Goal: Task Accomplishment & Management: Complete application form

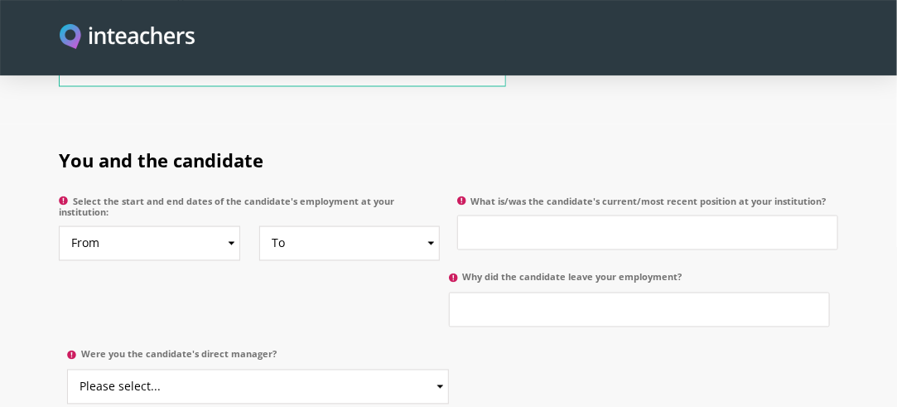
scroll to position [806, 0]
click at [209, 225] on select "From 2025 2024 2023 2022 2021 2020 2019 2018 2017 2016 2015 2014 2013 2012 2011…" at bounding box center [149, 242] width 181 height 35
click at [216, 225] on select "From 2025 2024 2023 2022 2021 2020 2019 2018 2017 2016 2015 2014 2013 2012 2011…" at bounding box center [149, 242] width 181 height 35
select select "2016"
click at [59, 225] on select "From 2025 2024 2023 2022 2021 2020 2019 2018 2017 2016 2015 2014 2013 2012 2011…" at bounding box center [149, 242] width 181 height 35
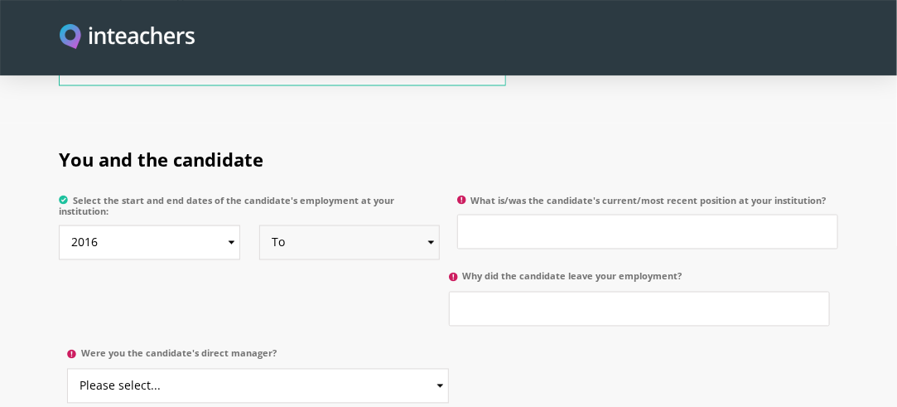
click at [331, 227] on select "To Currently 2025 2024 2023 2022 2021 2020 2019 2018 2017 2016 2015 2014 2013 2…" at bounding box center [349, 242] width 181 height 35
select select "2020"
click at [259, 225] on select "To Currently 2025 2024 2023 2022 2021 2020 2019 2018 2017 2016 2015 2014 2013 2…" at bounding box center [349, 242] width 181 height 35
click at [553, 219] on input "What is/was the candidate's current/most recent position at your institution?" at bounding box center [647, 231] width 381 height 35
type input "p"
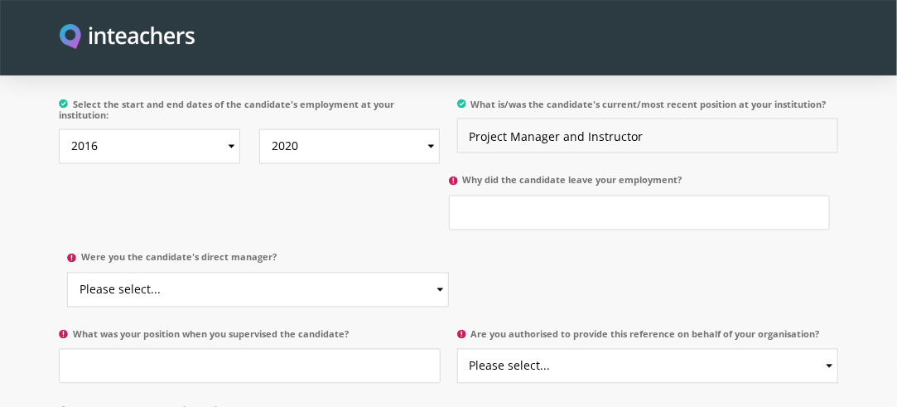
scroll to position [914, 0]
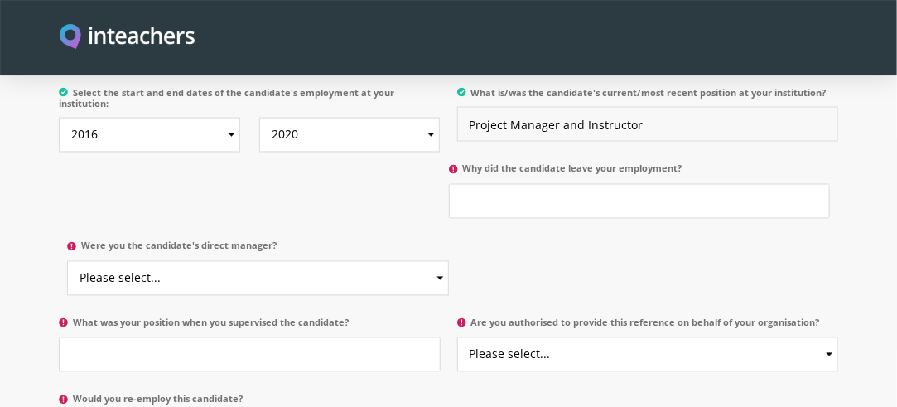
type input "Project Manager and Instructor"
click at [569, 190] on input "Why did the candidate leave your employment?" at bounding box center [639, 201] width 381 height 35
type input "got new opportunity"
click at [217, 261] on select "Please select... Yes No" at bounding box center [257, 278] width 381 height 35
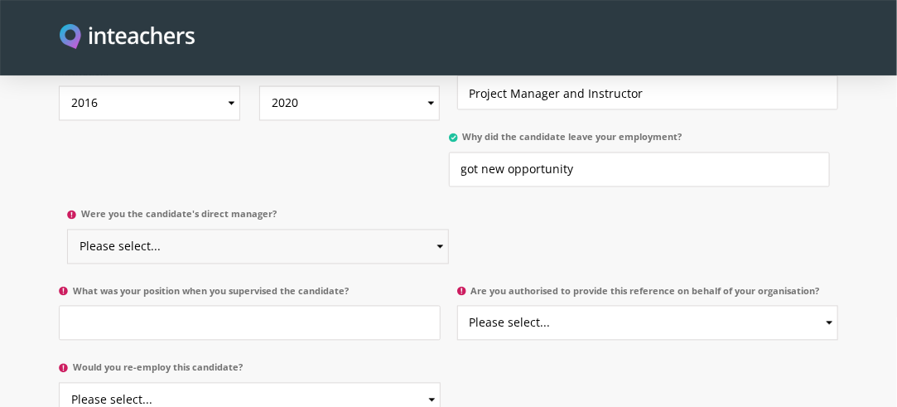
scroll to position [946, 0]
click at [235, 229] on select "Please select... Yes No" at bounding box center [257, 246] width 381 height 35
select select "Yes"
click at [67, 229] on select "Please select... Yes No" at bounding box center [257, 246] width 381 height 35
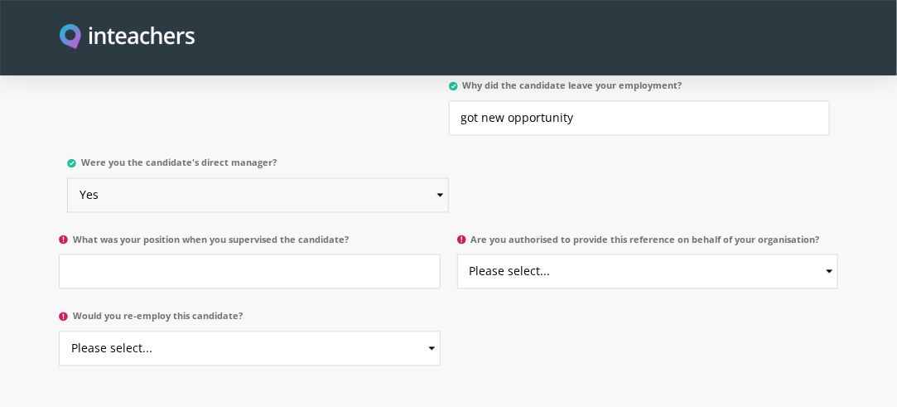
scroll to position [1001, 0]
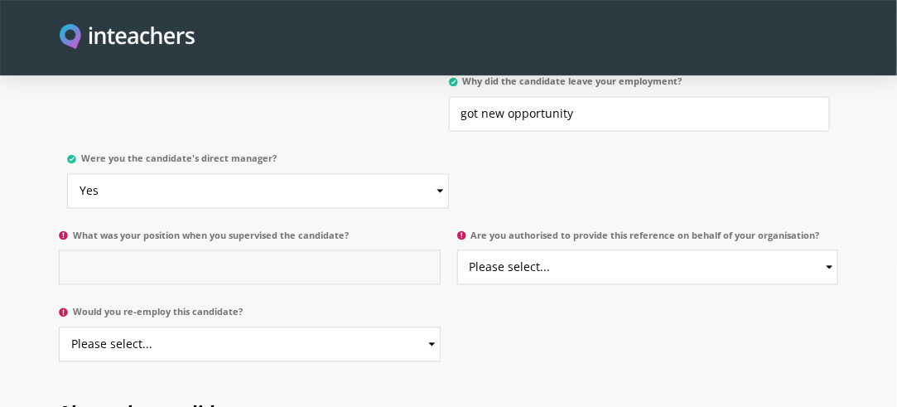
click at [190, 253] on input "What was your position when you supervised the candidate?" at bounding box center [249, 267] width 381 height 35
type input "m"
type input "Manager"
drag, startPoint x: 608, startPoint y: 228, endPoint x: 599, endPoint y: 272, distance: 45.6
click at [599, 272] on p "Are you authorised to provide this reference on behalf of your organisation? Pl…" at bounding box center [643, 262] width 389 height 77
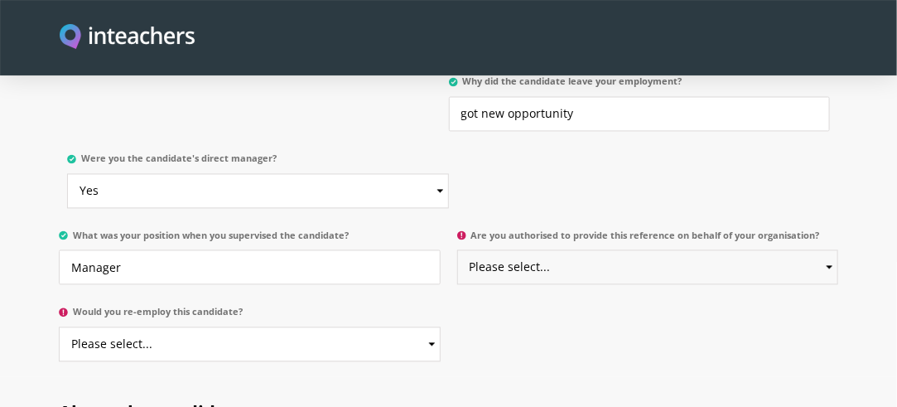
select select "Yes"
click at [457, 250] on select "Please select... Yes No" at bounding box center [647, 267] width 381 height 35
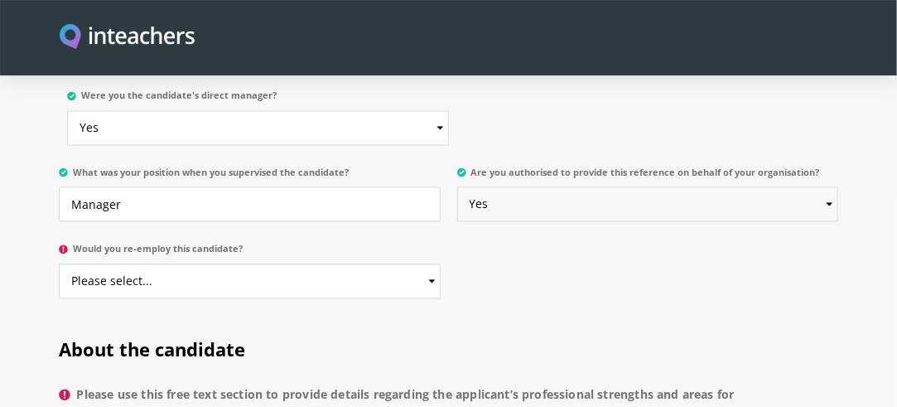
scroll to position [1068, 0]
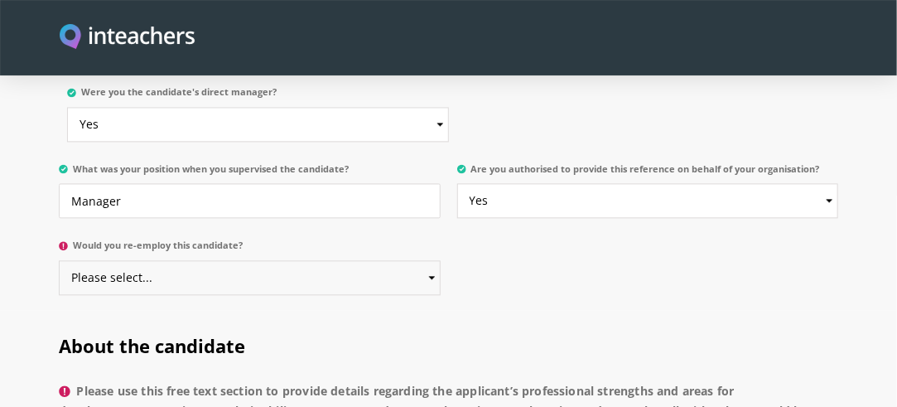
click at [341, 260] on select "Please select... Yes No" at bounding box center [249, 277] width 381 height 35
select select "Yes"
click at [59, 260] on select "Please select... Yes No" at bounding box center [249, 277] width 381 height 35
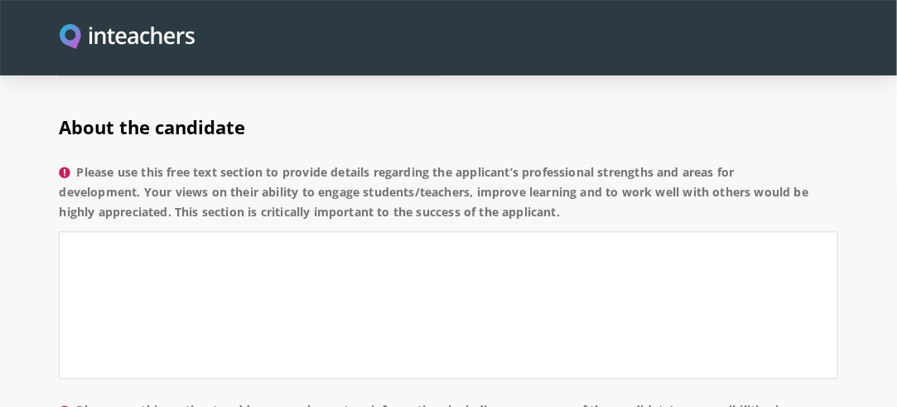
scroll to position [1290, 0]
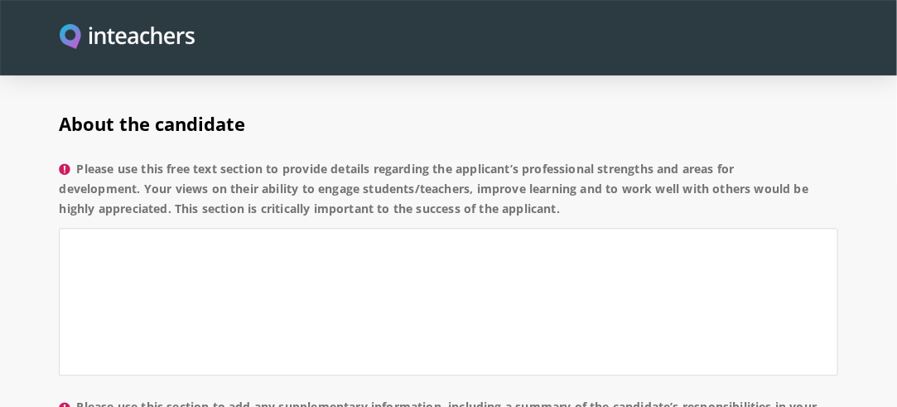
drag, startPoint x: 74, startPoint y: 136, endPoint x: 609, endPoint y: 178, distance: 536.5
click at [609, 178] on label "Please use this free text section to provide details regarding the applicant’s …" at bounding box center [448, 194] width 778 height 70
copy label "Please use this free text section to provide details regarding the applicant’s …"
click at [345, 228] on textarea "Please use this free text section to provide details regarding the applicant’s …" at bounding box center [448, 301] width 778 height 147
paste textarea "The applicant demonstrates strong professional competence, effective communicat…"
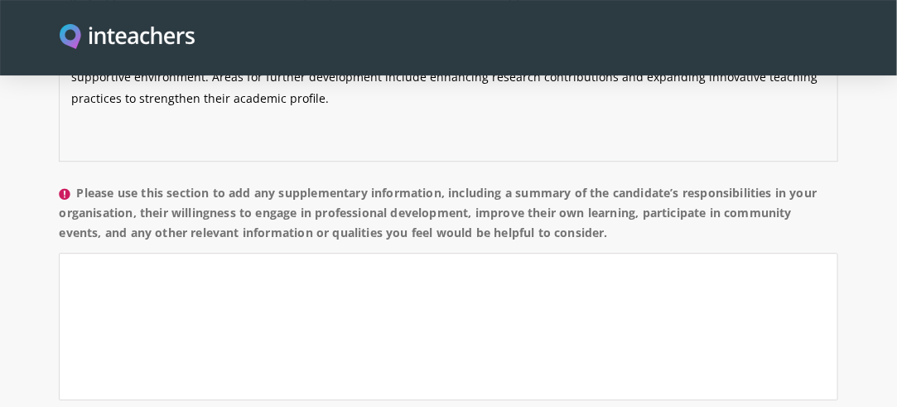
scroll to position [1504, 0]
type textarea "The applicant demonstrates strong professional competence, effective communicat…"
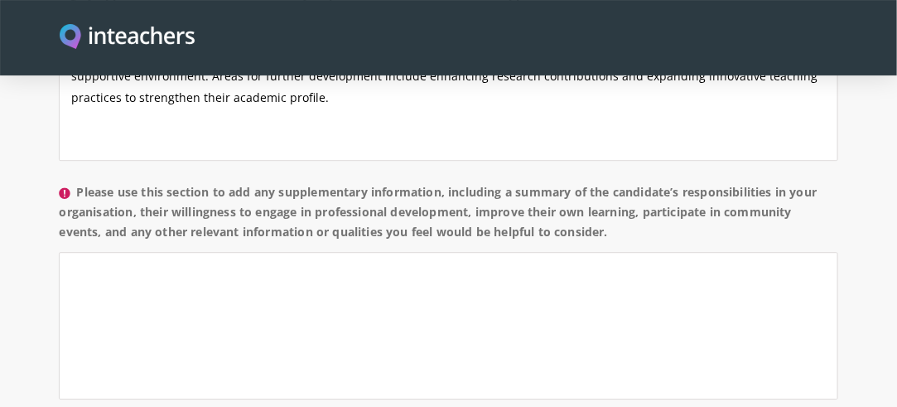
drag, startPoint x: 79, startPoint y: 165, endPoint x: 702, endPoint y: 209, distance: 624.2
click at [702, 209] on label "Please use this section to add any supplementary information, including a summa…" at bounding box center [448, 217] width 778 height 70
copy label "Please use this section to add any supplementary information, including a summa…"
click at [315, 269] on textarea "Please use this section to add any supplementary information, including a summa…" at bounding box center [448, 325] width 778 height 147
paste textarea "The candidate has effectively fulfilled their responsibilities within the organ…"
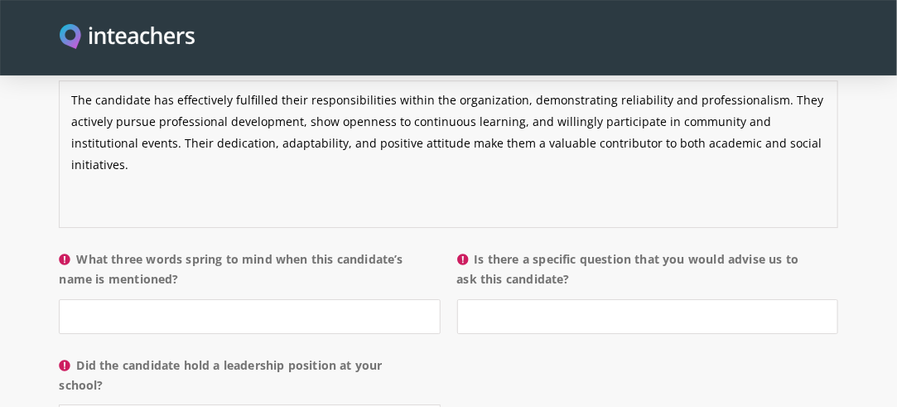
scroll to position [1677, 0]
type textarea "The candidate has effectively fulfilled their responsibilities within the organ…"
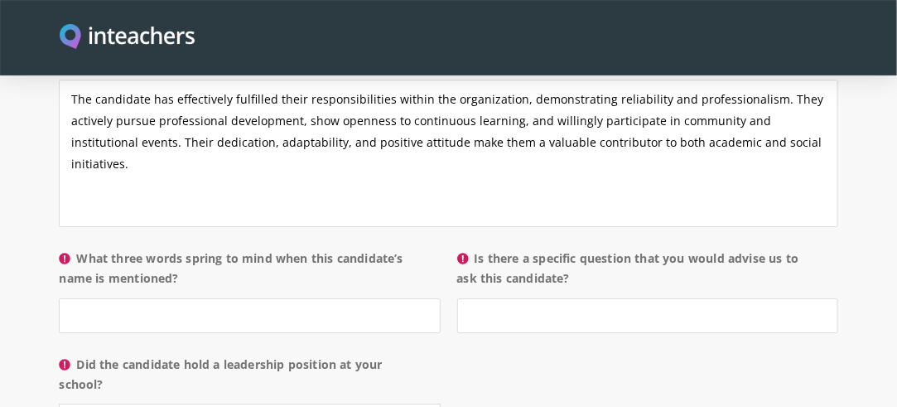
drag, startPoint x: 79, startPoint y: 226, endPoint x: 192, endPoint y: 249, distance: 115.0
click at [192, 249] on label "What three words spring to mind when this candidate’s name is mentioned?" at bounding box center [249, 273] width 381 height 50
copy label "What three words spring to mind when this candidate’s name is mentioned?"
click at [229, 298] on input "What three words spring to mind when this candidate’s name is mentioned?" at bounding box center [249, 315] width 381 height 35
paste input "Dedicated, Collaborative, Innovative"
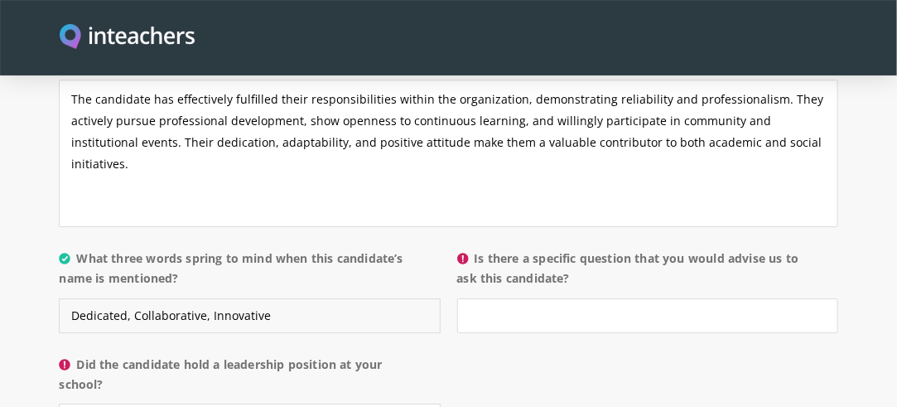
type input "Dedicated, Collaborative, Innovative"
click at [531, 298] on input "Is there a specific question that you would advise us to ask this candidate?" at bounding box center [647, 315] width 381 height 35
type input "n"
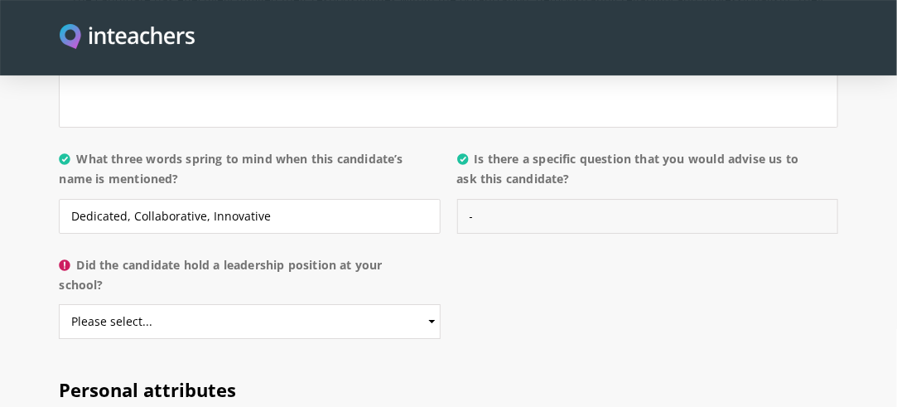
scroll to position [1780, 0]
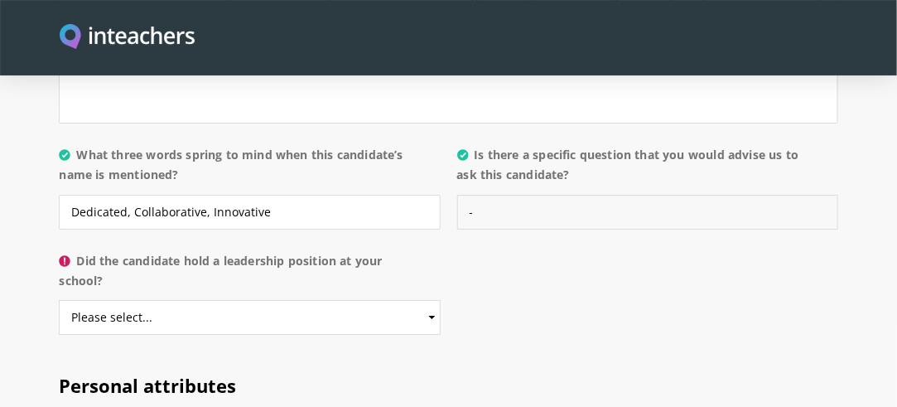
type input "-"
click at [306, 300] on select "Please select... Yes No" at bounding box center [249, 317] width 381 height 35
select select "Yes"
click at [59, 300] on select "Please select... Yes No" at bounding box center [249, 317] width 381 height 35
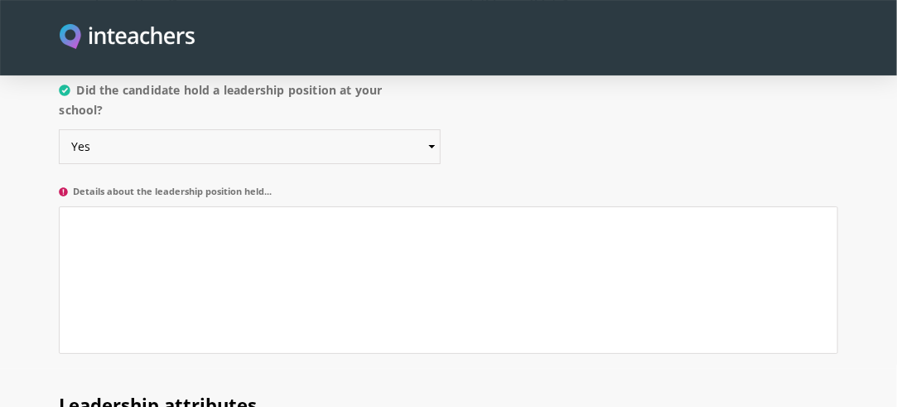
scroll to position [1955, 0]
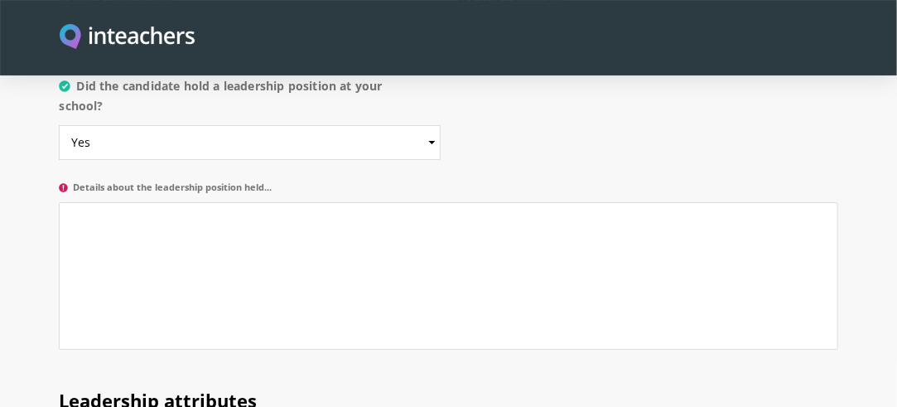
drag, startPoint x: 70, startPoint y: 155, endPoint x: 266, endPoint y: 156, distance: 195.4
click at [266, 181] on label "Details about the leadership position held..." at bounding box center [448, 191] width 778 height 21
copy label "Details about the leadership position held"
click at [339, 202] on textarea "Details about the leadership position held..." at bounding box center [448, 275] width 778 height 147
paste textarea "He served as Project Manager and Instructor at Admire Foundation School, where …"
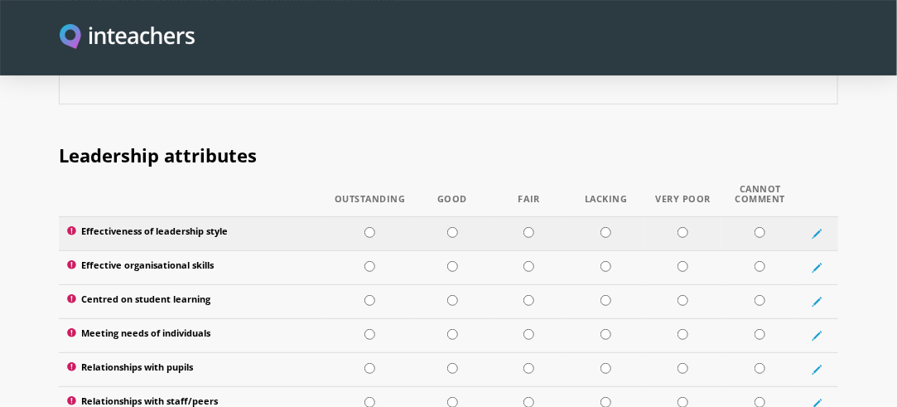
scroll to position [2206, 0]
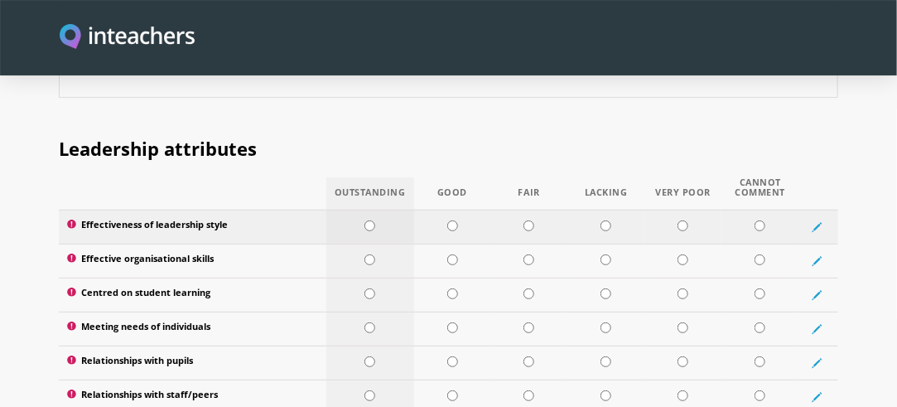
type textarea "He served as Project Manager and Instructor at Admire Foundation School, where …"
click at [374, 220] on input "radio" at bounding box center [369, 225] width 11 height 11
radio input "true"
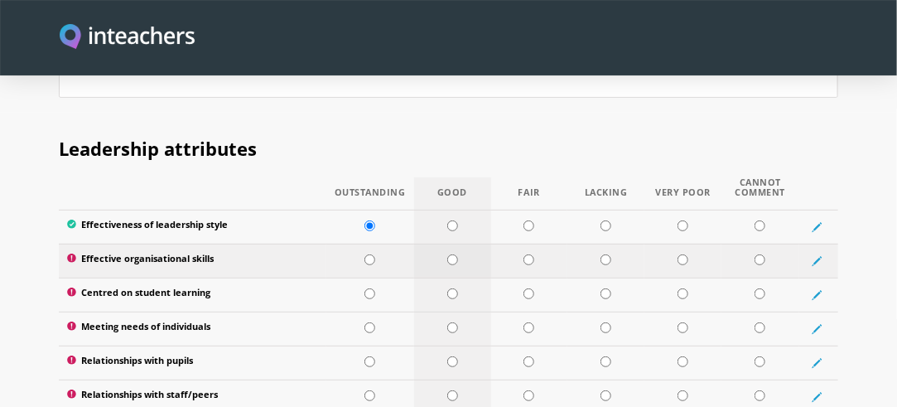
click at [451, 254] on input "radio" at bounding box center [452, 259] width 11 height 11
radio input "true"
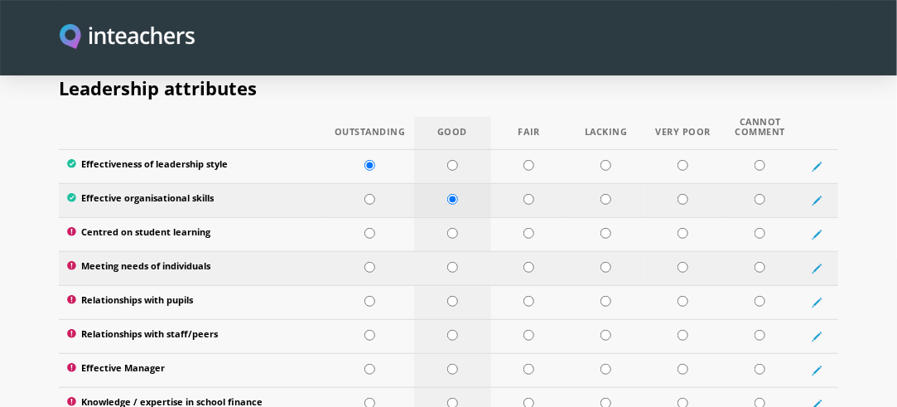
scroll to position [2274, 0]
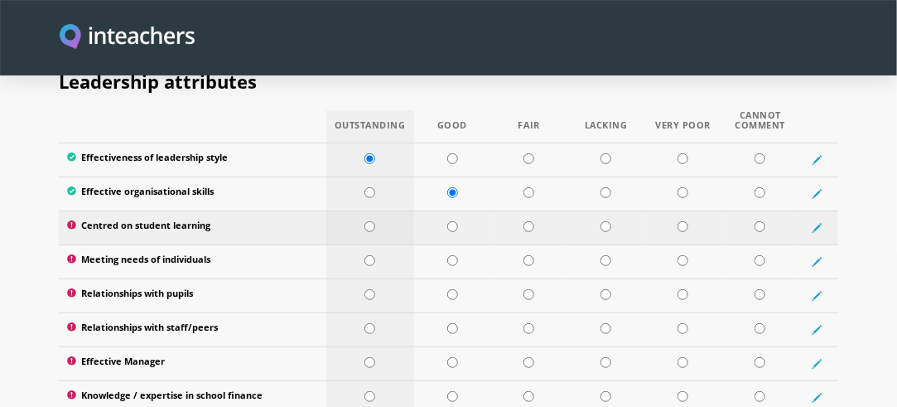
click at [367, 221] on input "radio" at bounding box center [369, 226] width 11 height 11
radio input "true"
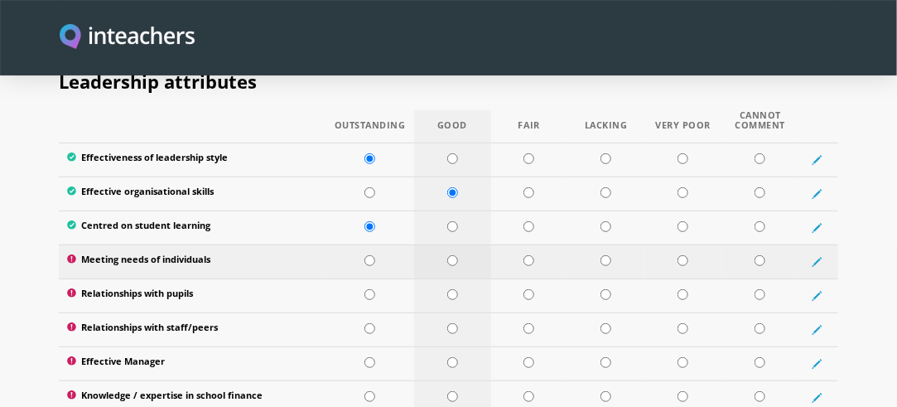
click at [451, 255] on input "radio" at bounding box center [452, 260] width 11 height 11
radio input "true"
click at [368, 255] on input "radio" at bounding box center [369, 260] width 11 height 11
radio input "true"
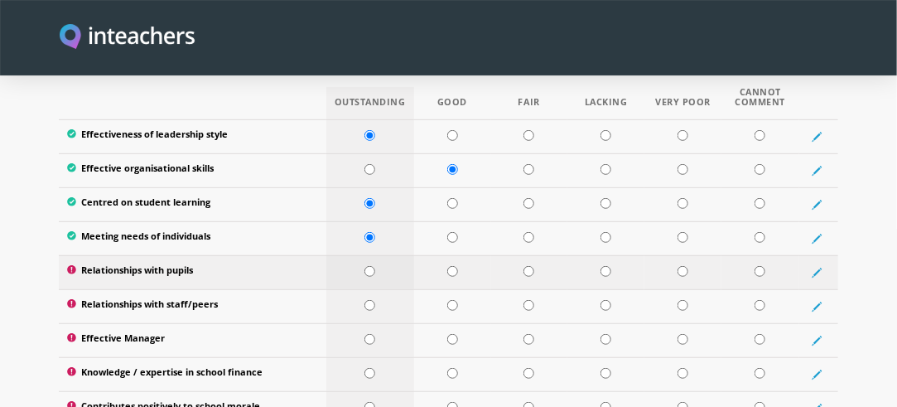
scroll to position [2298, 0]
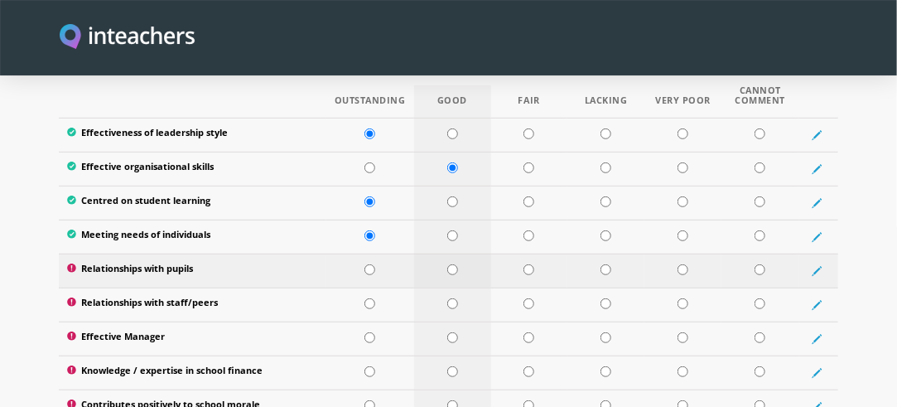
click at [455, 264] on input "radio" at bounding box center [452, 269] width 11 height 11
radio input "true"
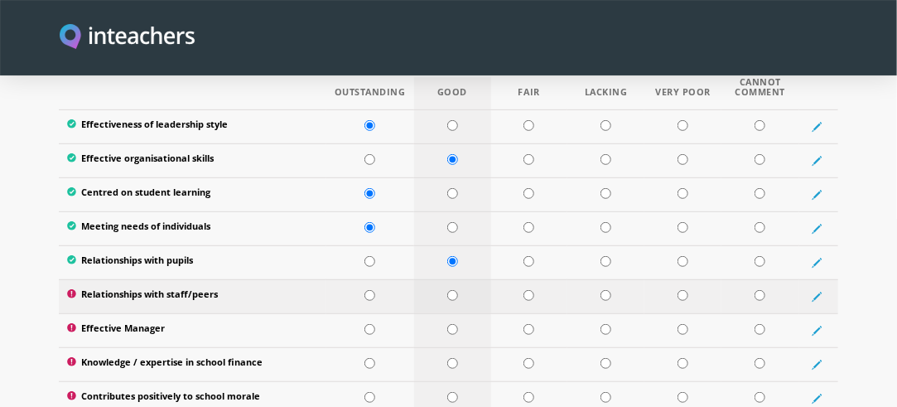
scroll to position [2309, 0]
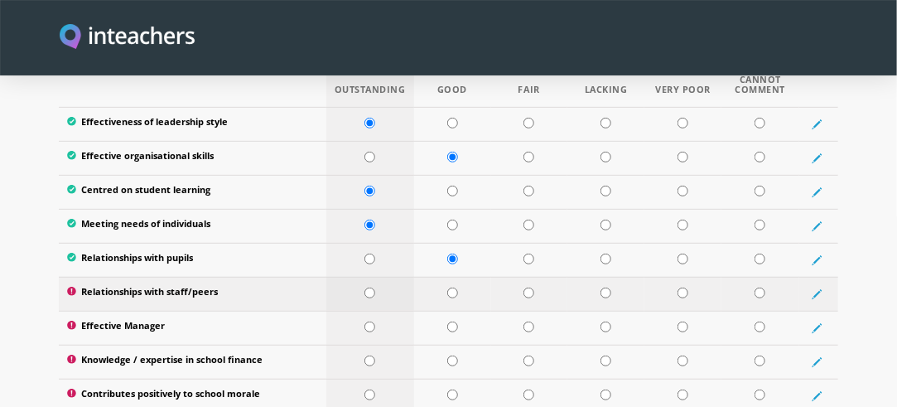
click at [371, 287] on input "radio" at bounding box center [369, 292] width 11 height 11
radio input "true"
click at [369, 321] on input "radio" at bounding box center [369, 326] width 11 height 11
radio input "true"
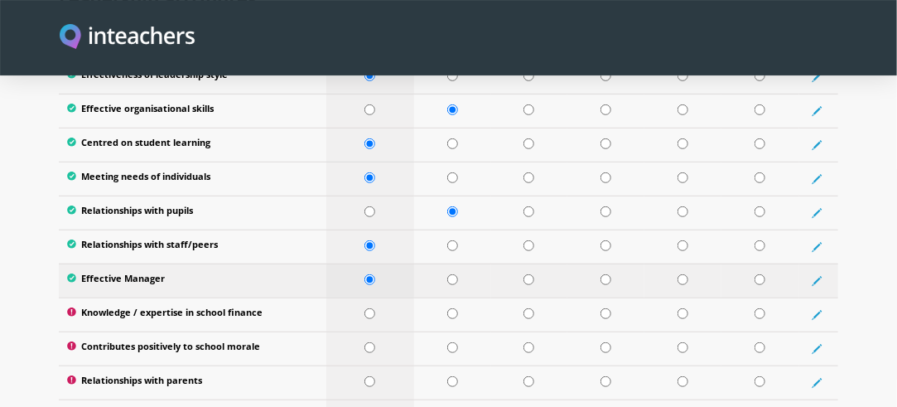
scroll to position [2361, 0]
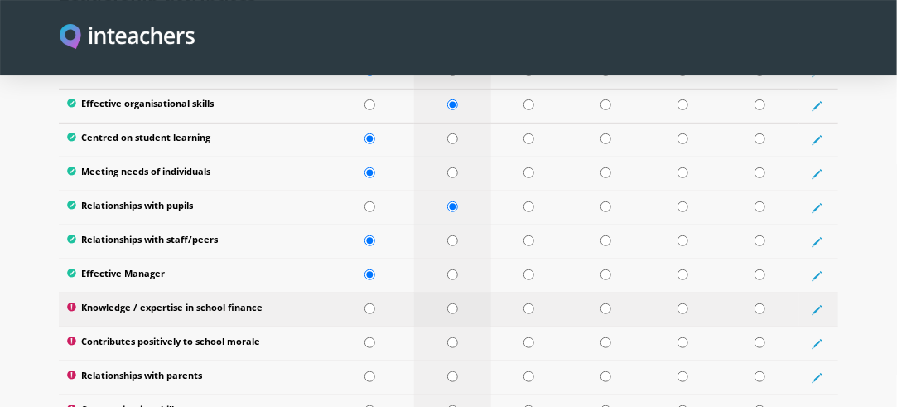
click at [448, 303] on input "radio" at bounding box center [452, 308] width 11 height 11
radio input "true"
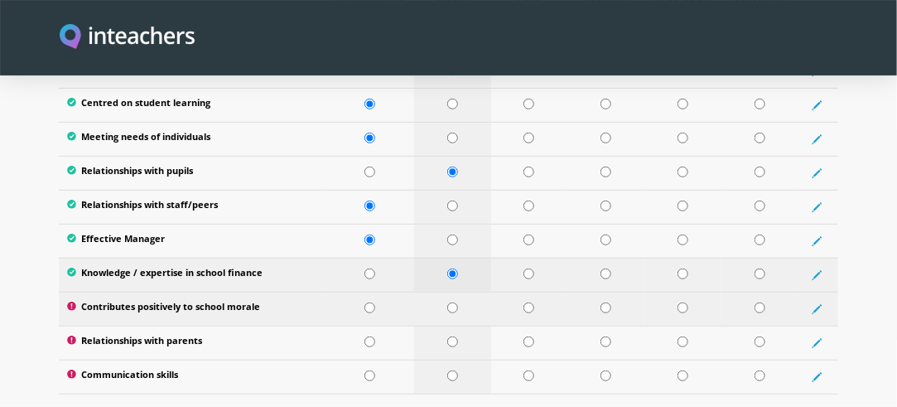
scroll to position [2398, 0]
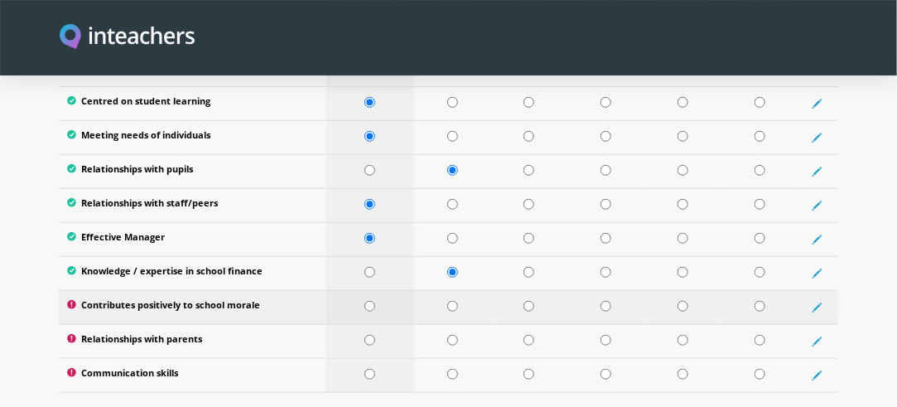
click at [371, 301] on input "radio" at bounding box center [369, 306] width 11 height 11
radio input "true"
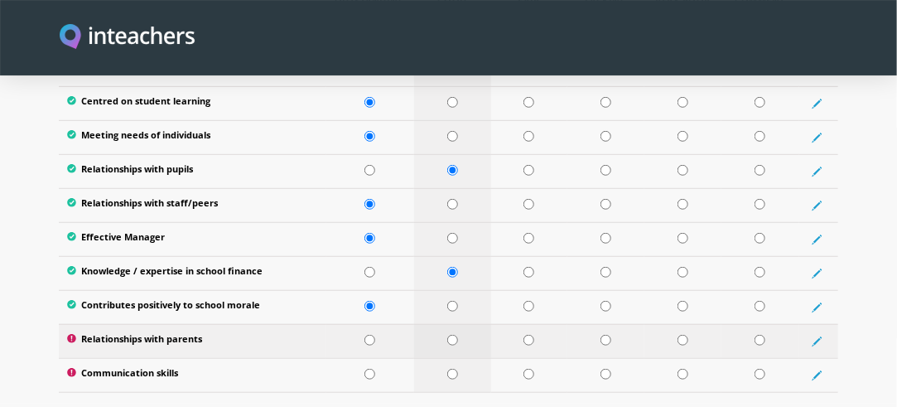
click at [452, 334] on input "radio" at bounding box center [452, 339] width 11 height 11
radio input "true"
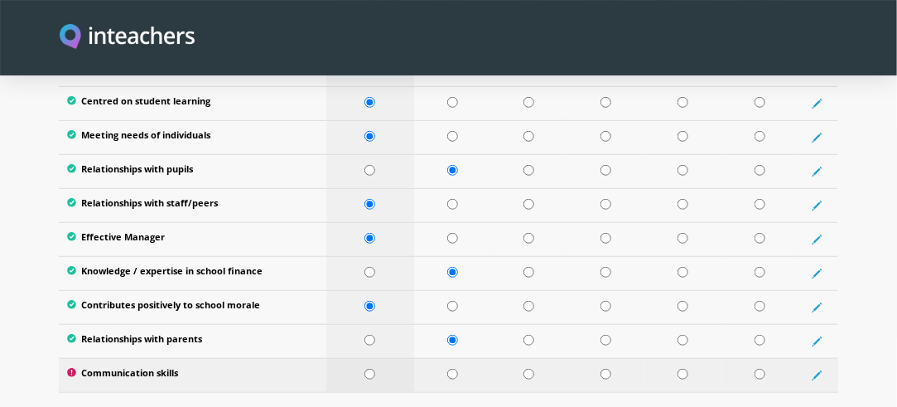
click at [371, 368] on input "radio" at bounding box center [369, 373] width 11 height 11
radio input "true"
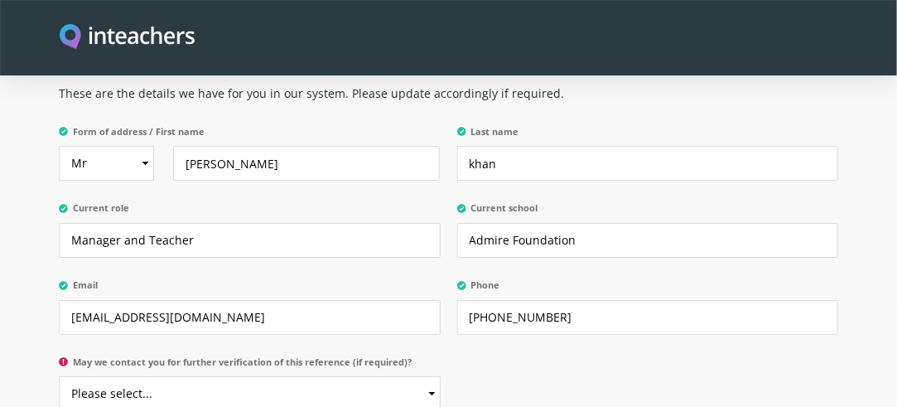
scroll to position [3906, 0]
click at [590, 299] on input "+923102000481" at bounding box center [647, 316] width 381 height 35
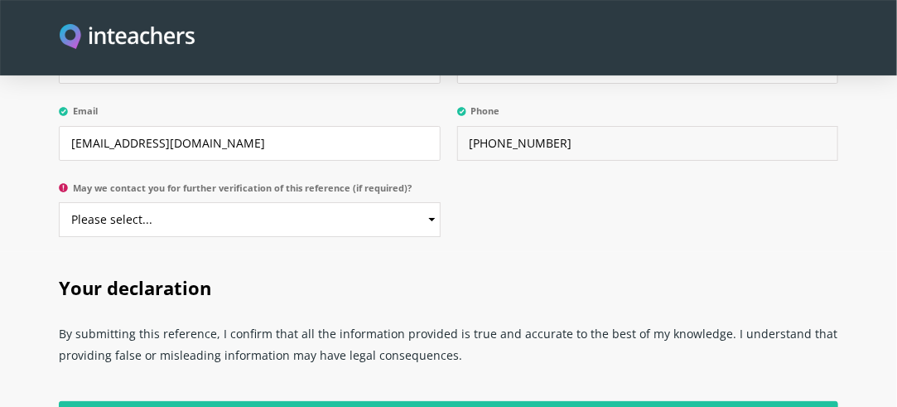
scroll to position [4080, 0]
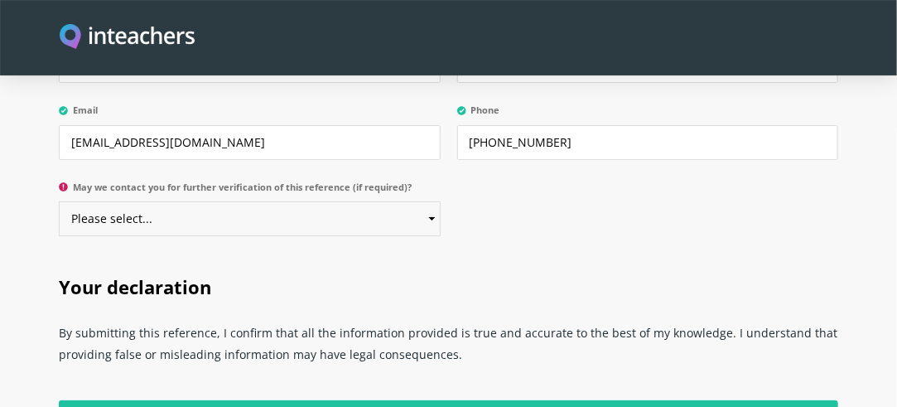
click at [366, 201] on select "Please select... Yes No" at bounding box center [249, 218] width 381 height 35
select select "Yes"
click at [59, 201] on select "Please select... Yes No" at bounding box center [249, 218] width 381 height 35
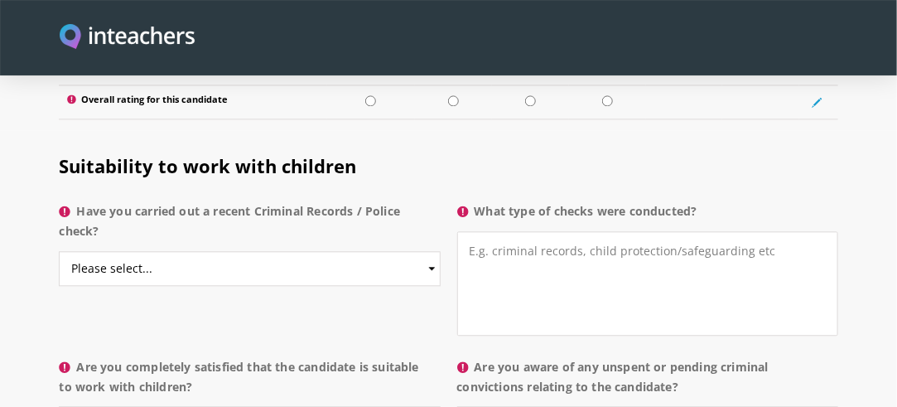
scroll to position [3251, 0]
click at [351, 252] on select "Please select... Yes No Do not know" at bounding box center [249, 269] width 381 height 35
select select "Yes"
click at [59, 252] on select "Please select... Yes No Do not know" at bounding box center [249, 269] width 381 height 35
click at [637, 248] on textarea "What type of checks were conducted?" at bounding box center [647, 284] width 381 height 104
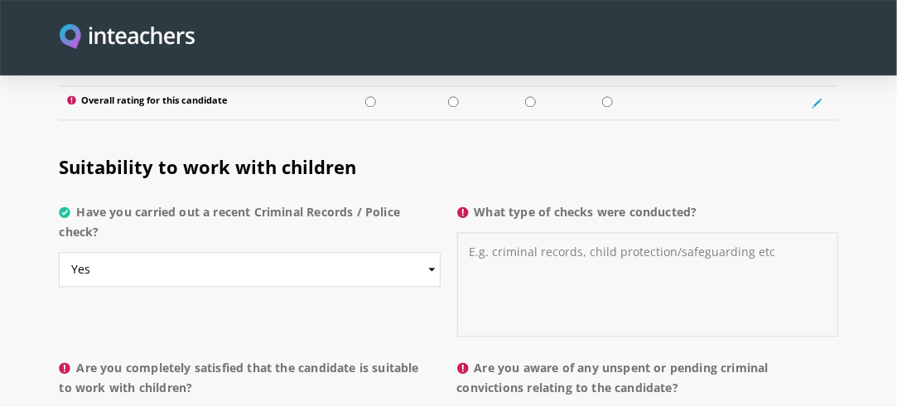
type textarea "-"
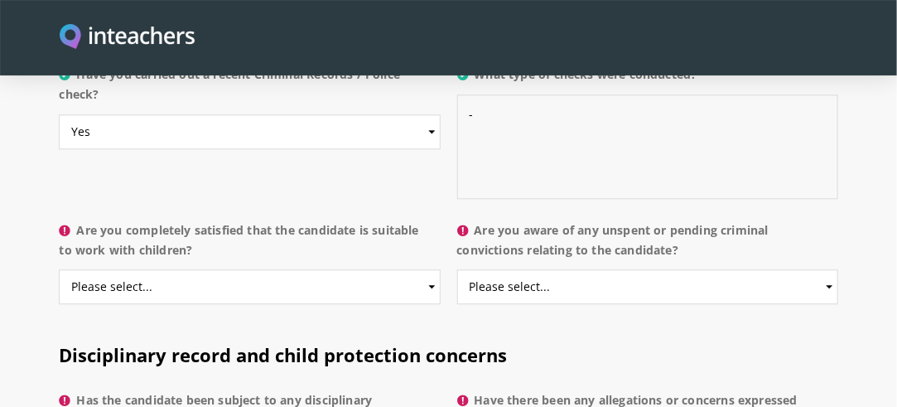
scroll to position [3313, 0]
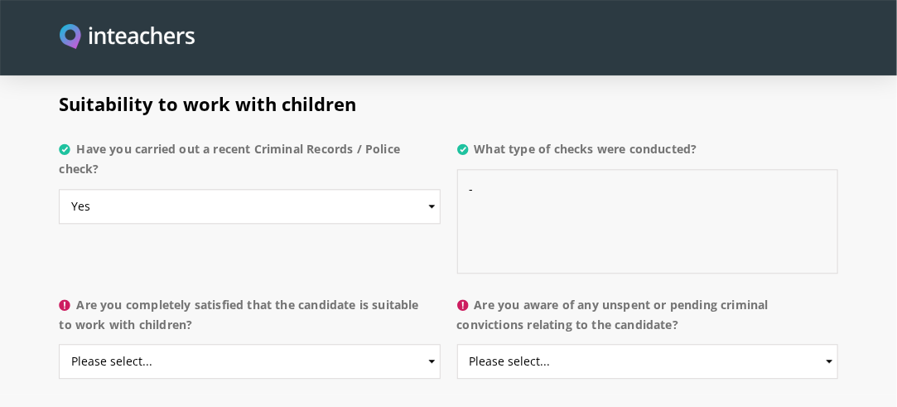
click at [522, 169] on textarea "-" at bounding box center [647, 221] width 381 height 104
type textarea "p"
click at [402, 189] on select "Please select... Yes No Do not know" at bounding box center [249, 206] width 381 height 35
select select "No"
click at [59, 189] on select "Please select... Yes No Do not know" at bounding box center [249, 206] width 381 height 35
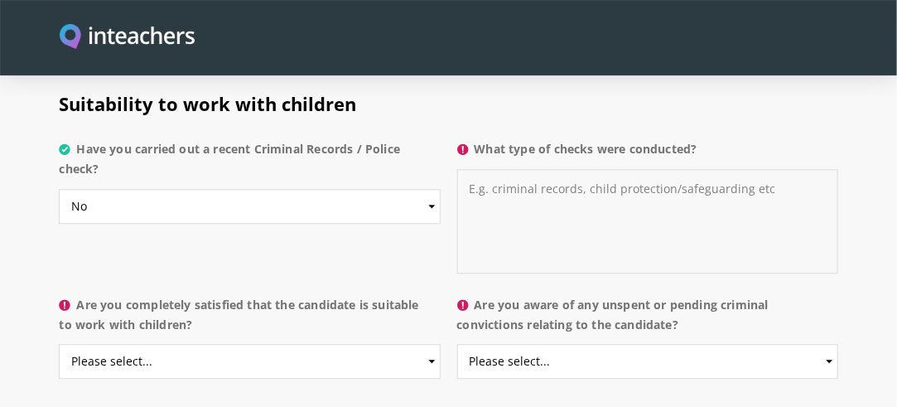
drag, startPoint x: 514, startPoint y: 200, endPoint x: 518, endPoint y: 192, distance: 9.3
click at [518, 192] on textarea "What type of checks were conducted?" at bounding box center [647, 221] width 381 height 104
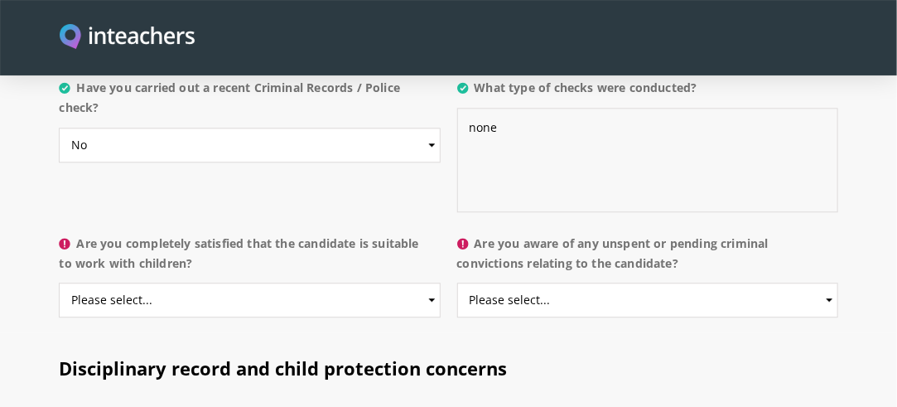
scroll to position [3385, 0]
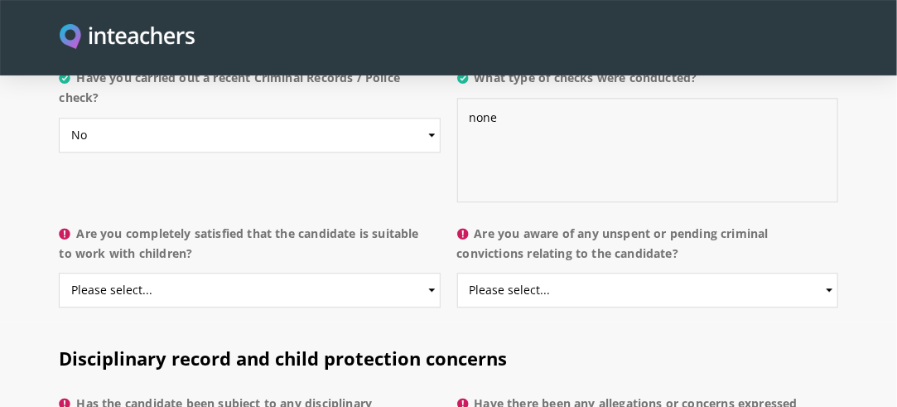
type textarea "none"
click at [348, 272] on select "Please select... Yes No Do not know" at bounding box center [249, 289] width 381 height 35
select select "Yes"
click at [59, 272] on select "Please select... Yes No Do not know" at bounding box center [249, 289] width 381 height 35
click at [587, 272] on select "Please select... Yes No Do not know" at bounding box center [647, 289] width 381 height 35
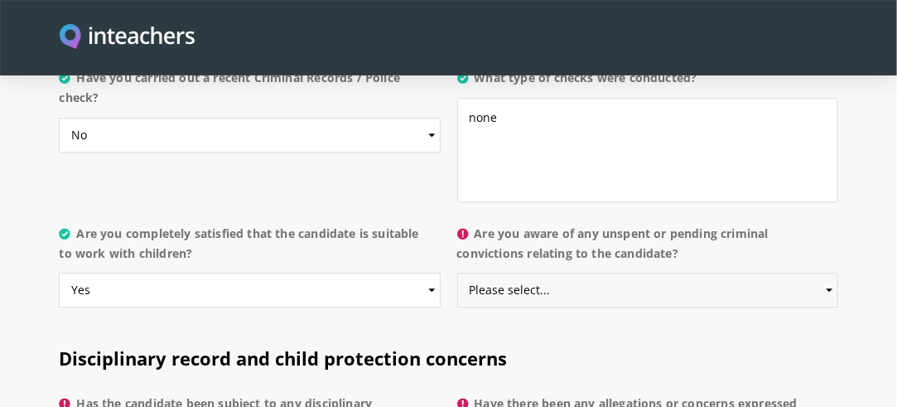
select select "Yes"
click at [457, 272] on select "Please select... Yes No Do not know" at bounding box center [647, 289] width 381 height 35
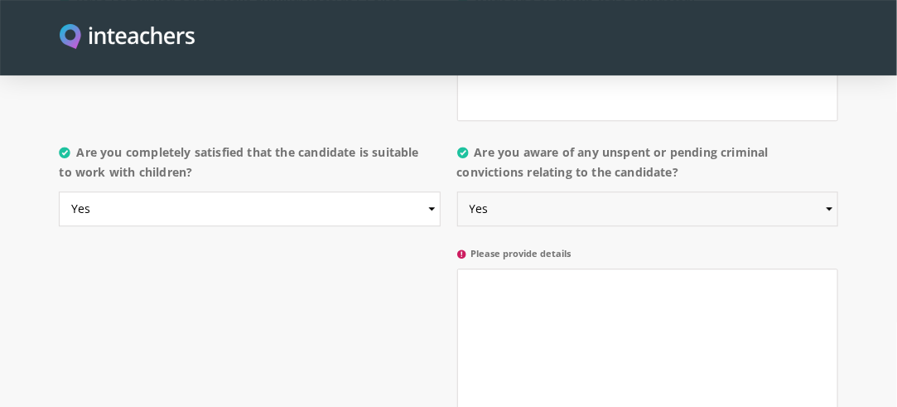
scroll to position [3477, 0]
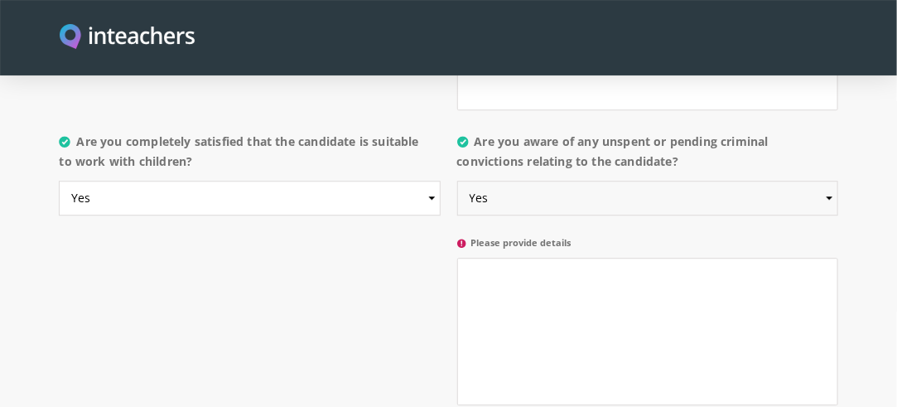
click at [548, 180] on select "Please select... Yes No Do not know" at bounding box center [647, 197] width 381 height 35
click at [457, 180] on select "Please select... Yes No Do not know" at bounding box center [647, 197] width 381 height 35
click at [532, 272] on textarea "Please provide details" at bounding box center [647, 330] width 381 height 147
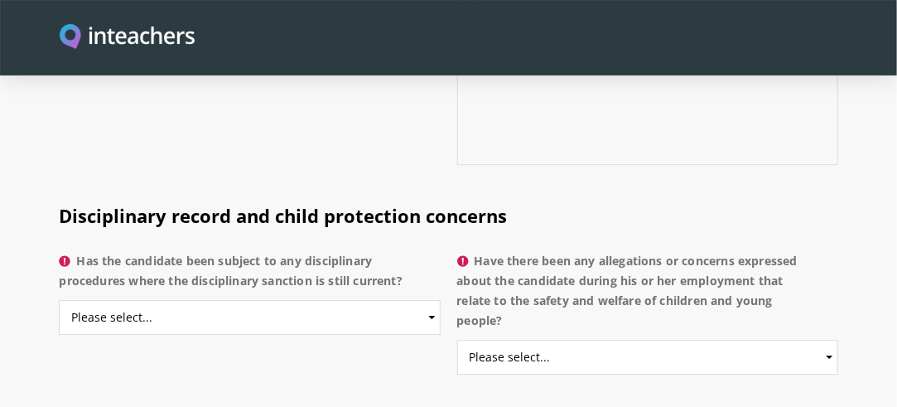
scroll to position [3761, 0]
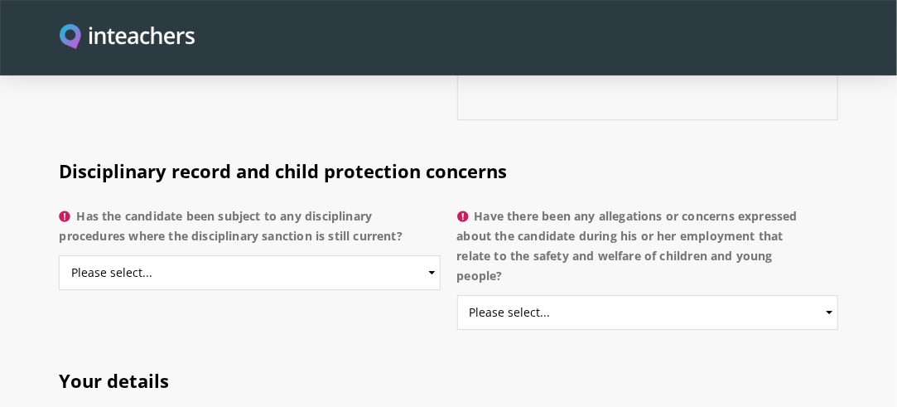
type textarea "-"
click at [339, 255] on select "Please select... Yes No Do not know" at bounding box center [249, 272] width 381 height 35
click at [59, 255] on select "Please select... Yes No Do not know" at bounding box center [249, 272] width 381 height 35
click at [334, 255] on select "Please select... Yes No Do not know" at bounding box center [249, 272] width 381 height 35
select select "No"
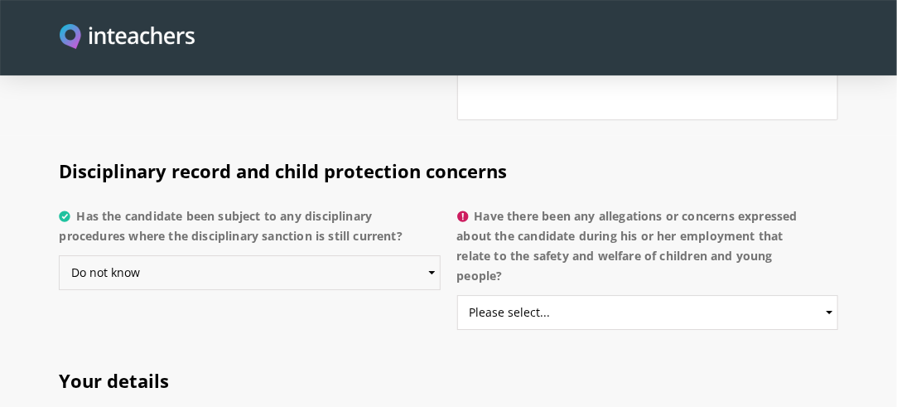
click at [59, 255] on select "Please select... Yes No Do not know" at bounding box center [249, 272] width 381 height 35
click at [664, 295] on select "Please select... Yes No Do not know" at bounding box center [647, 312] width 381 height 35
click at [457, 295] on select "Please select... Yes No Do not know" at bounding box center [647, 312] width 381 height 35
click at [578, 295] on select "Please select... Yes No Do not know" at bounding box center [647, 312] width 381 height 35
select select "No"
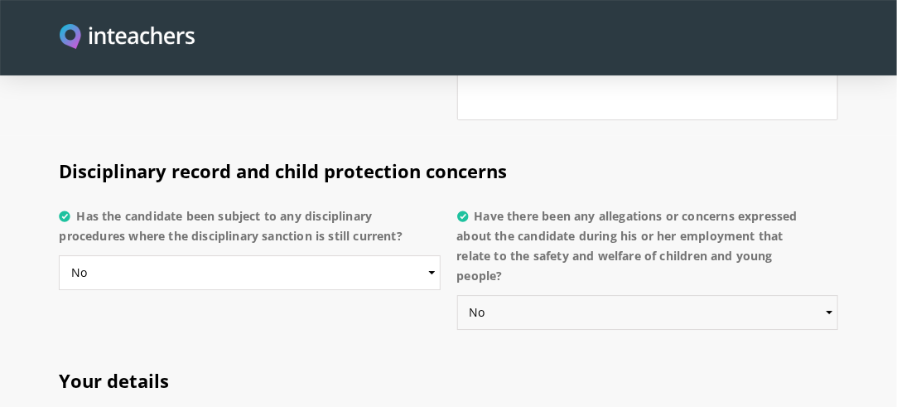
click at [457, 295] on select "Please select... Yes No Do not know" at bounding box center [647, 312] width 381 height 35
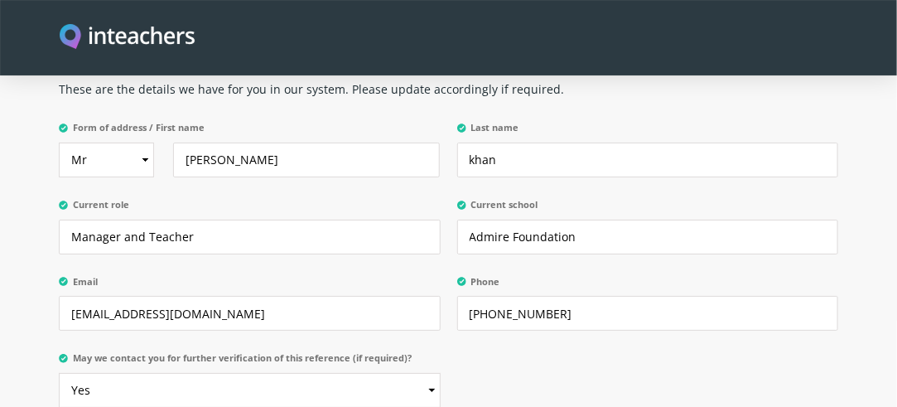
scroll to position [4122, 0]
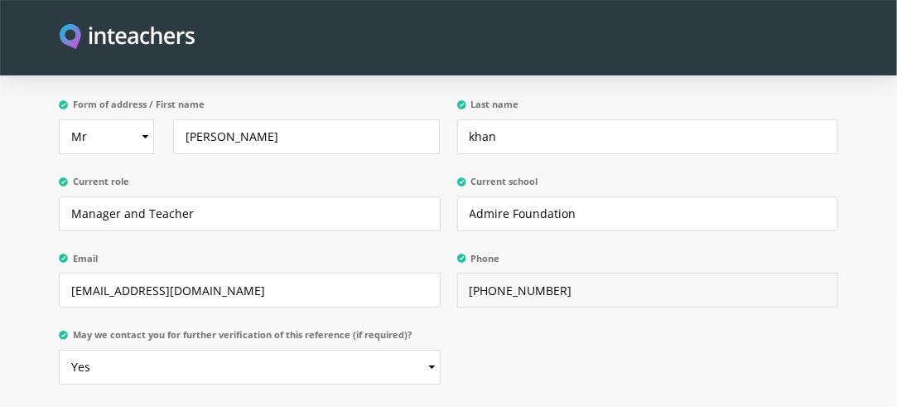
click at [586, 272] on input "+923102000481" at bounding box center [647, 289] width 381 height 35
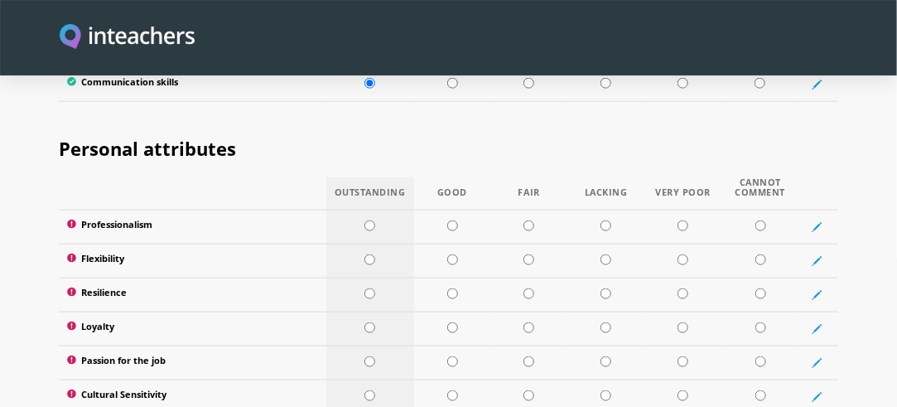
scroll to position [2688, 0]
type input "+923357227509"
click at [372, 221] on input "radio" at bounding box center [369, 226] width 11 height 11
radio input "true"
click at [366, 255] on input "radio" at bounding box center [369, 260] width 11 height 11
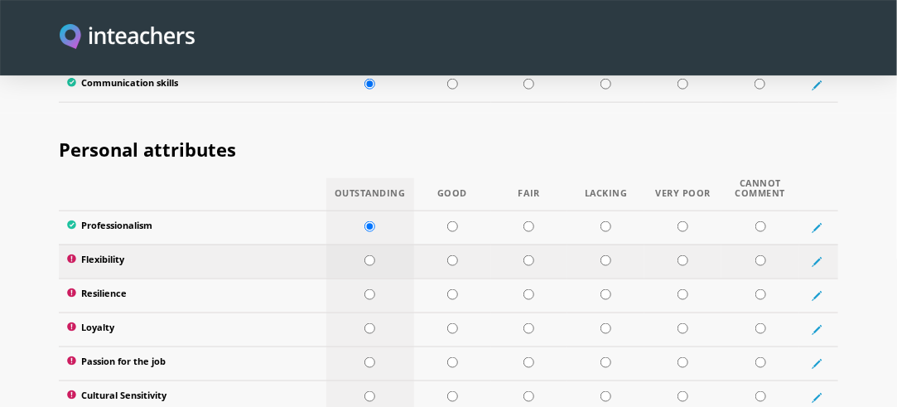
radio input "true"
click at [368, 278] on td at bounding box center [370, 295] width 88 height 34
radio input "true"
click at [369, 312] on td at bounding box center [370, 329] width 88 height 34
radio input "true"
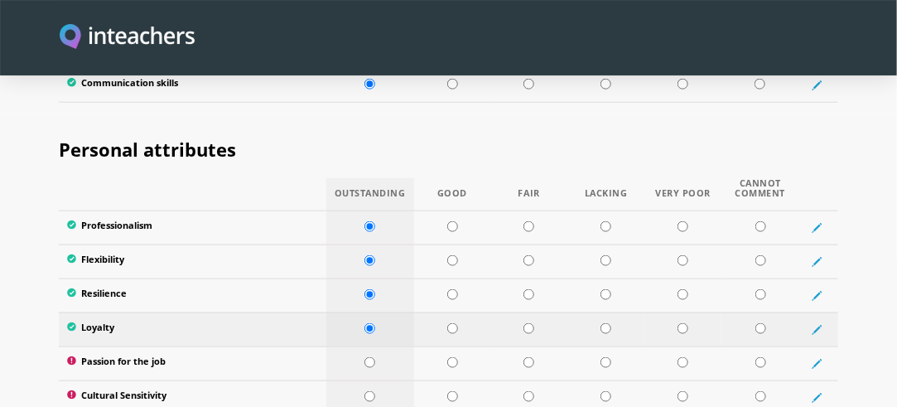
scroll to position [2758, 0]
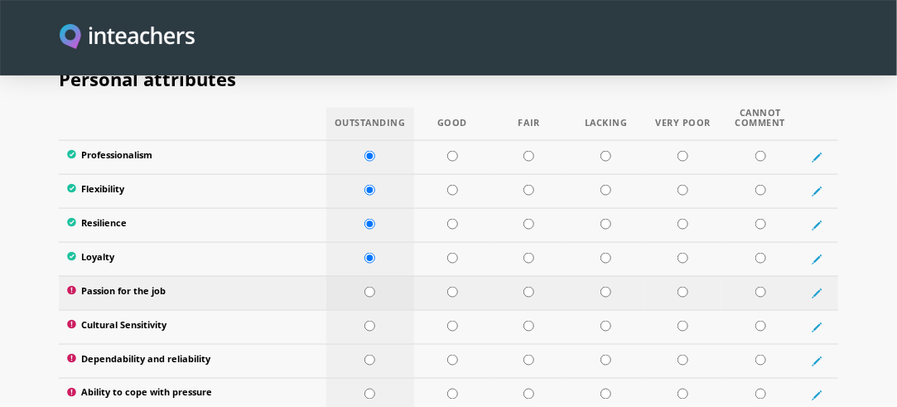
click at [368, 286] on input "radio" at bounding box center [369, 291] width 11 height 11
radio input "true"
click at [376, 310] on td at bounding box center [370, 327] width 88 height 34
radio input "true"
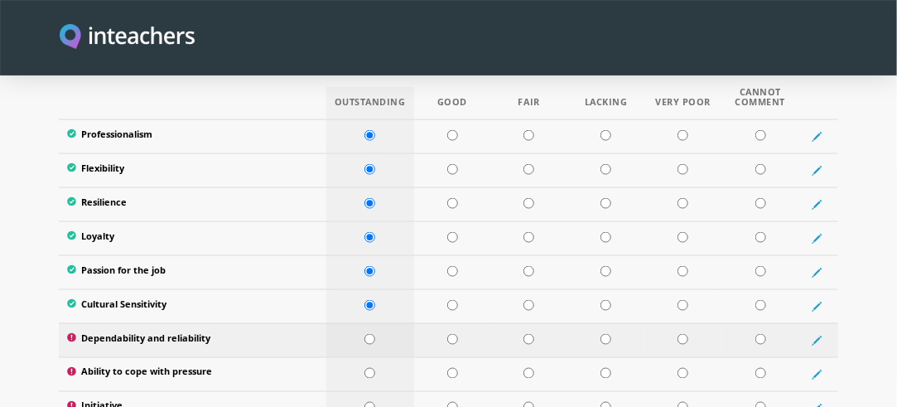
click at [374, 334] on input "radio" at bounding box center [369, 339] width 11 height 11
radio input "true"
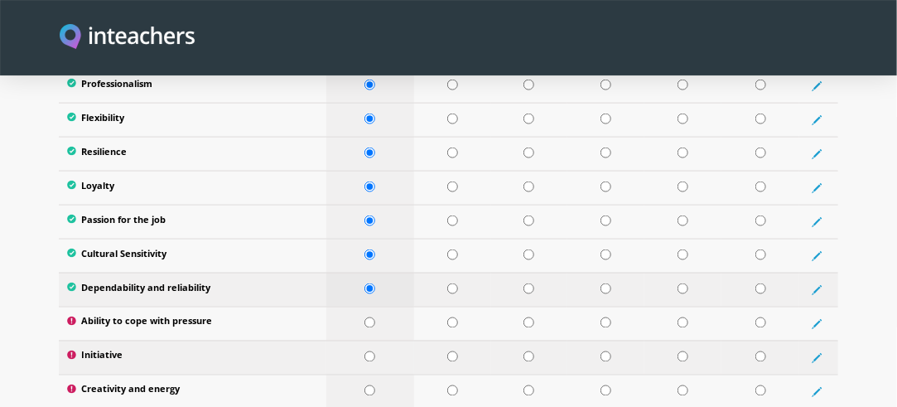
scroll to position [2832, 0]
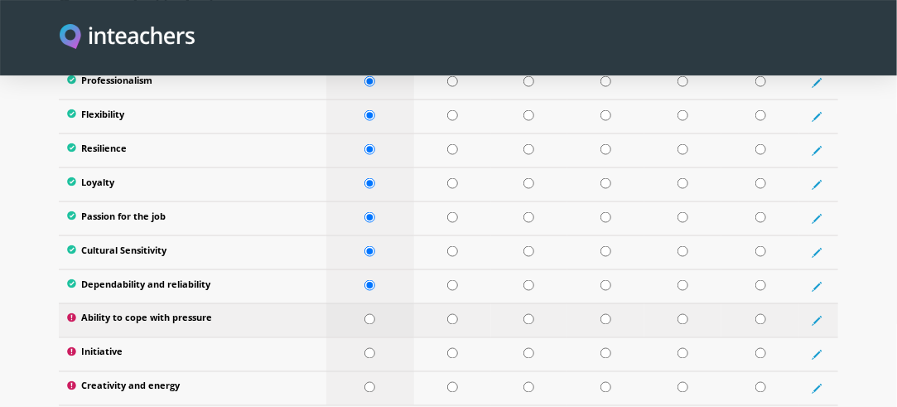
click at [368, 314] on input "radio" at bounding box center [369, 319] width 11 height 11
radio input "true"
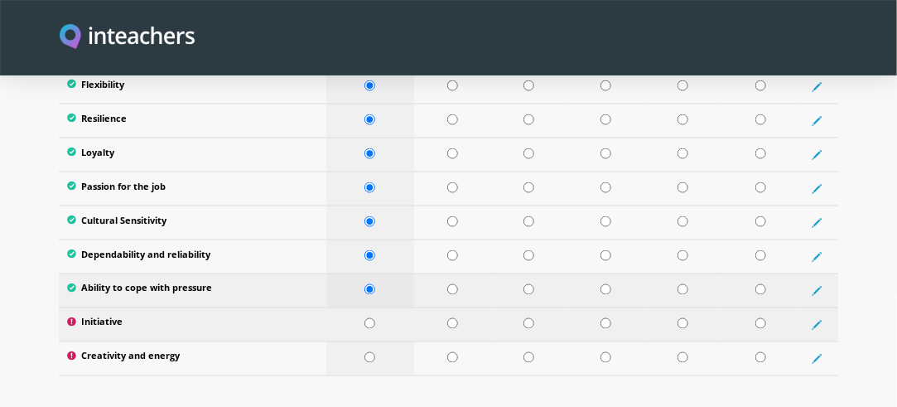
click at [368, 307] on td at bounding box center [370, 324] width 88 height 34
radio input "true"
click at [373, 352] on input "radio" at bounding box center [369, 357] width 11 height 11
radio input "true"
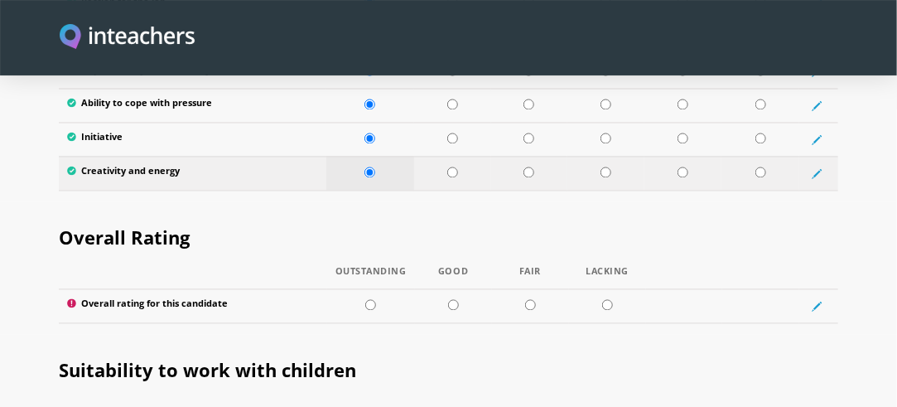
scroll to position [3048, 0]
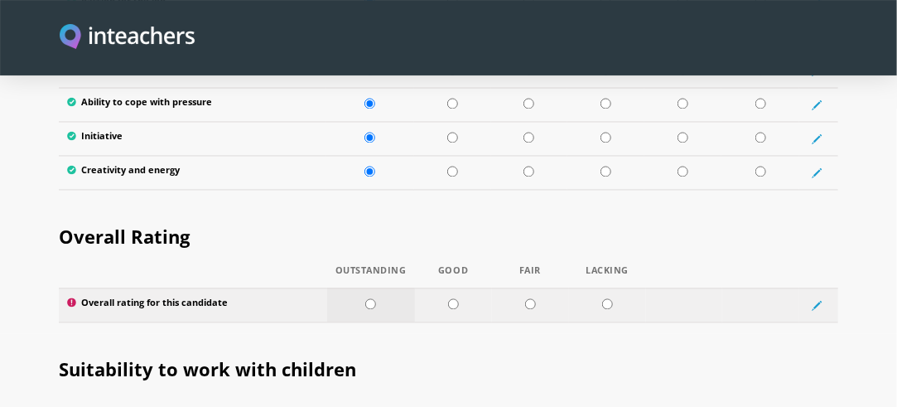
click at [372, 288] on td at bounding box center [371, 305] width 88 height 34
radio input "true"
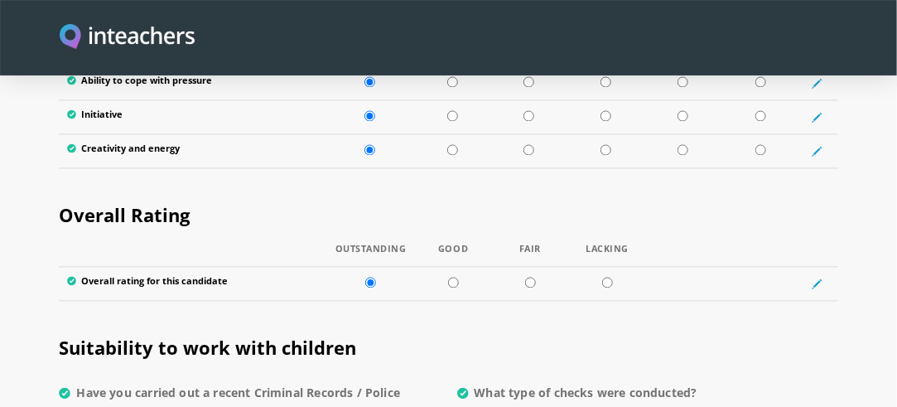
scroll to position [3070, 0]
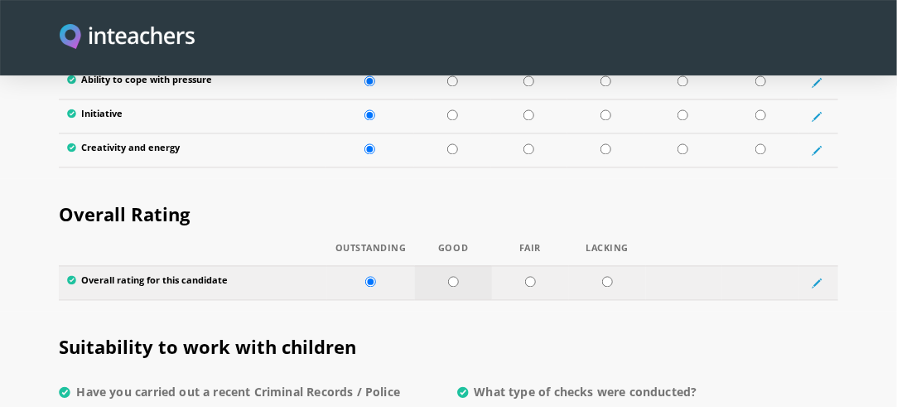
click at [450, 266] on td at bounding box center [453, 283] width 77 height 34
radio input "true"
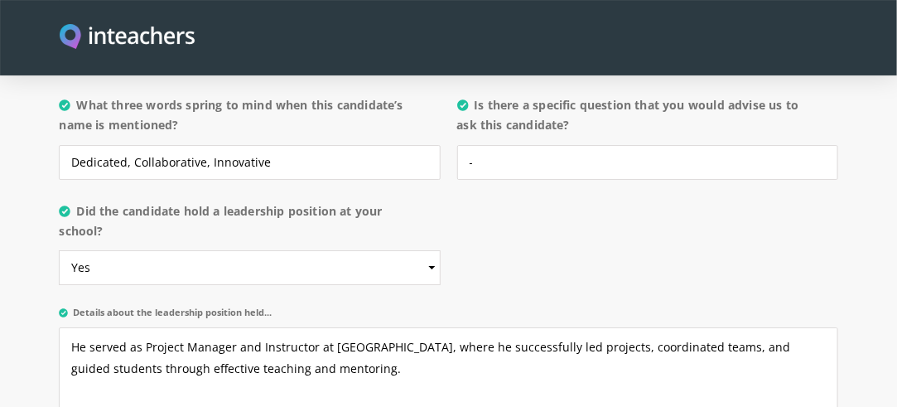
scroll to position [1828, 0]
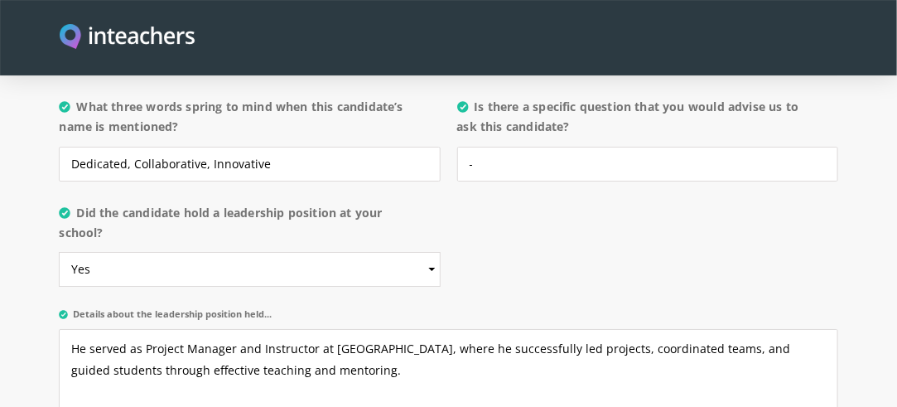
click at [467, 209] on div "About the candidate Please use this free text section to provide details regard…" at bounding box center [448, 20] width 778 height 941
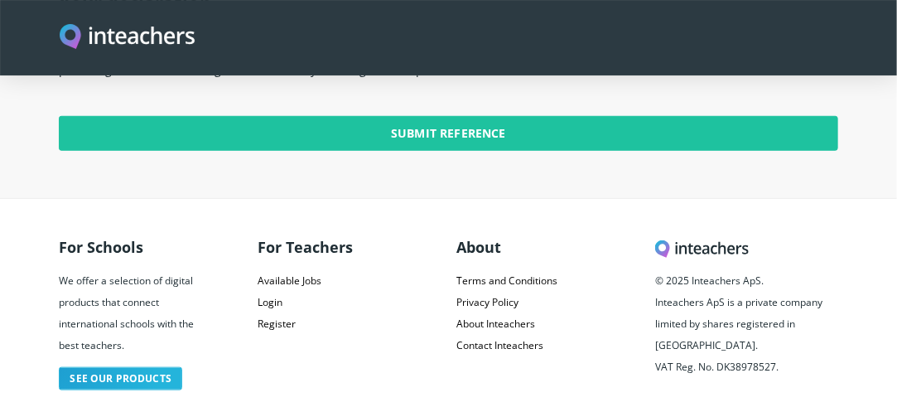
scroll to position [4456, 0]
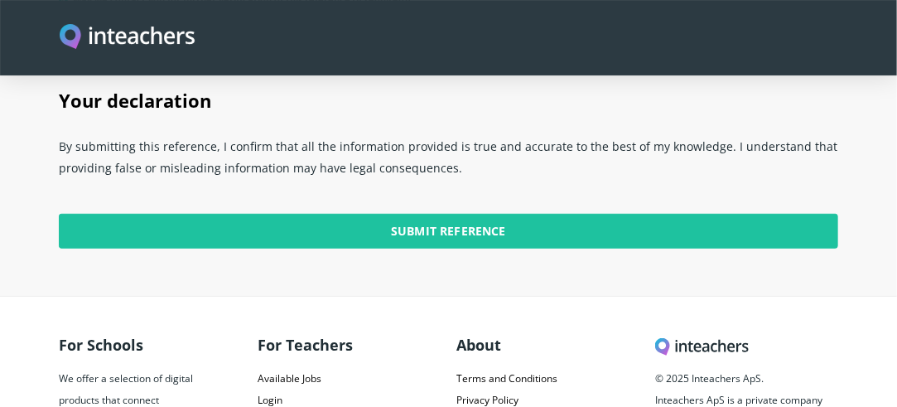
click at [446, 214] on input "Submit Reference" at bounding box center [448, 231] width 778 height 35
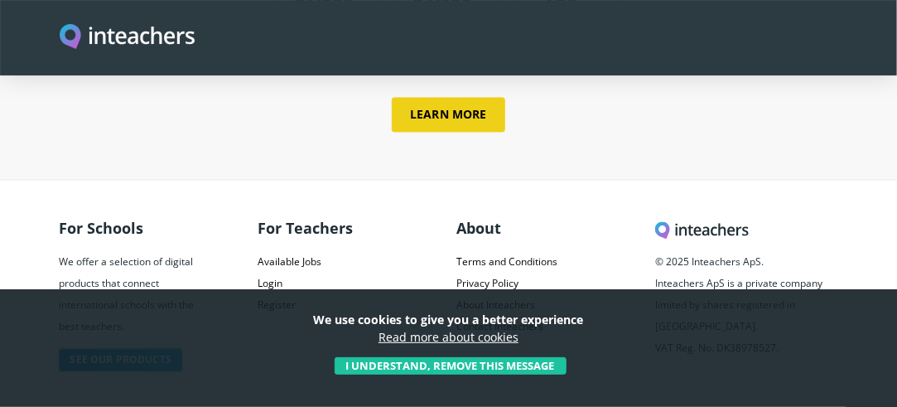
scroll to position [1018, 0]
click at [790, 19] on header at bounding box center [448, 37] width 897 height 75
